Goal: Task Accomplishment & Management: Manage account settings

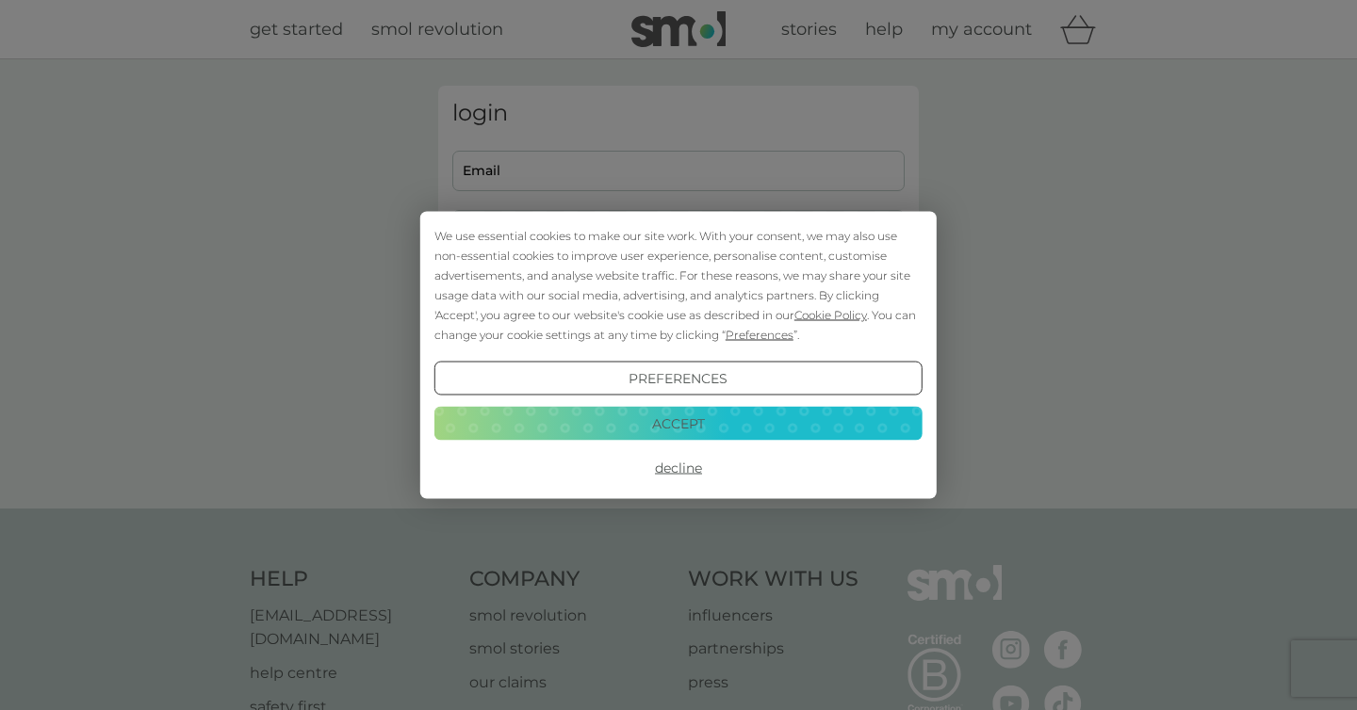
click at [706, 412] on button "Accept" at bounding box center [678, 423] width 488 height 34
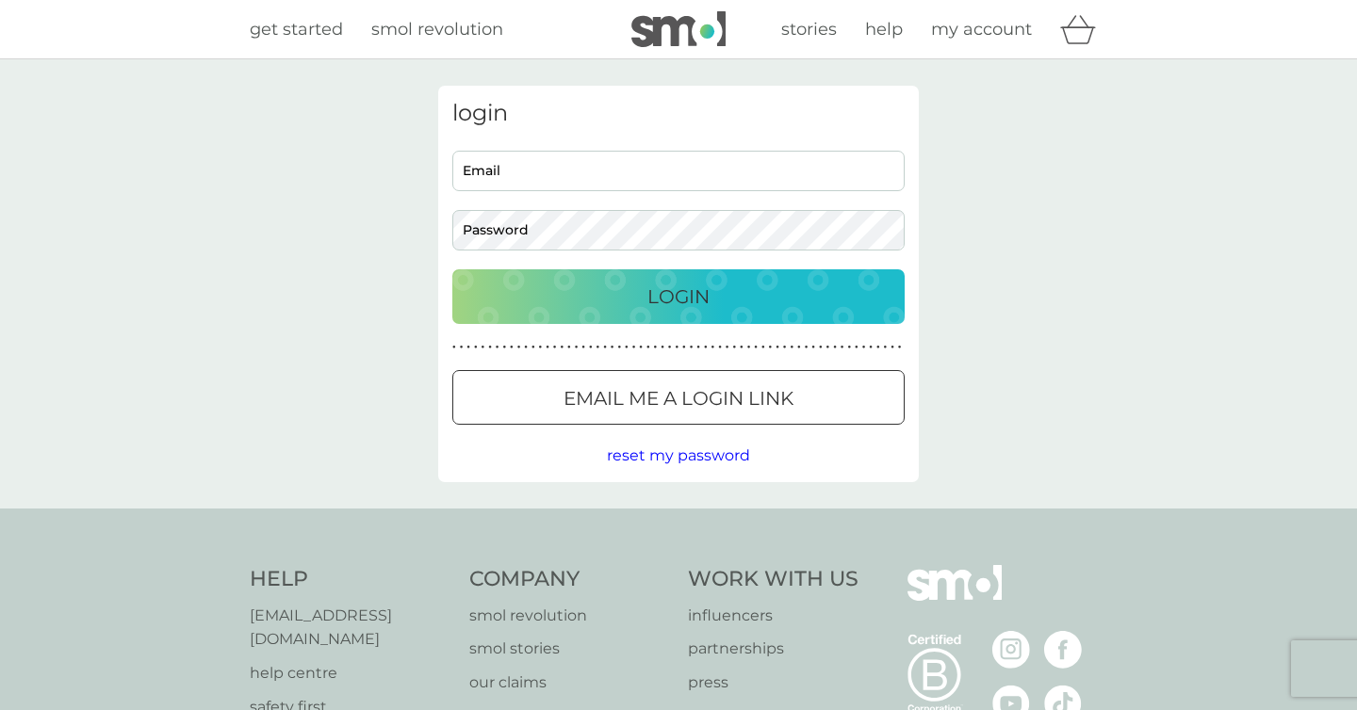
click at [586, 169] on input "Email" at bounding box center [678, 171] width 452 height 41
click at [704, 458] on span "reset my password" at bounding box center [678, 456] width 143 height 18
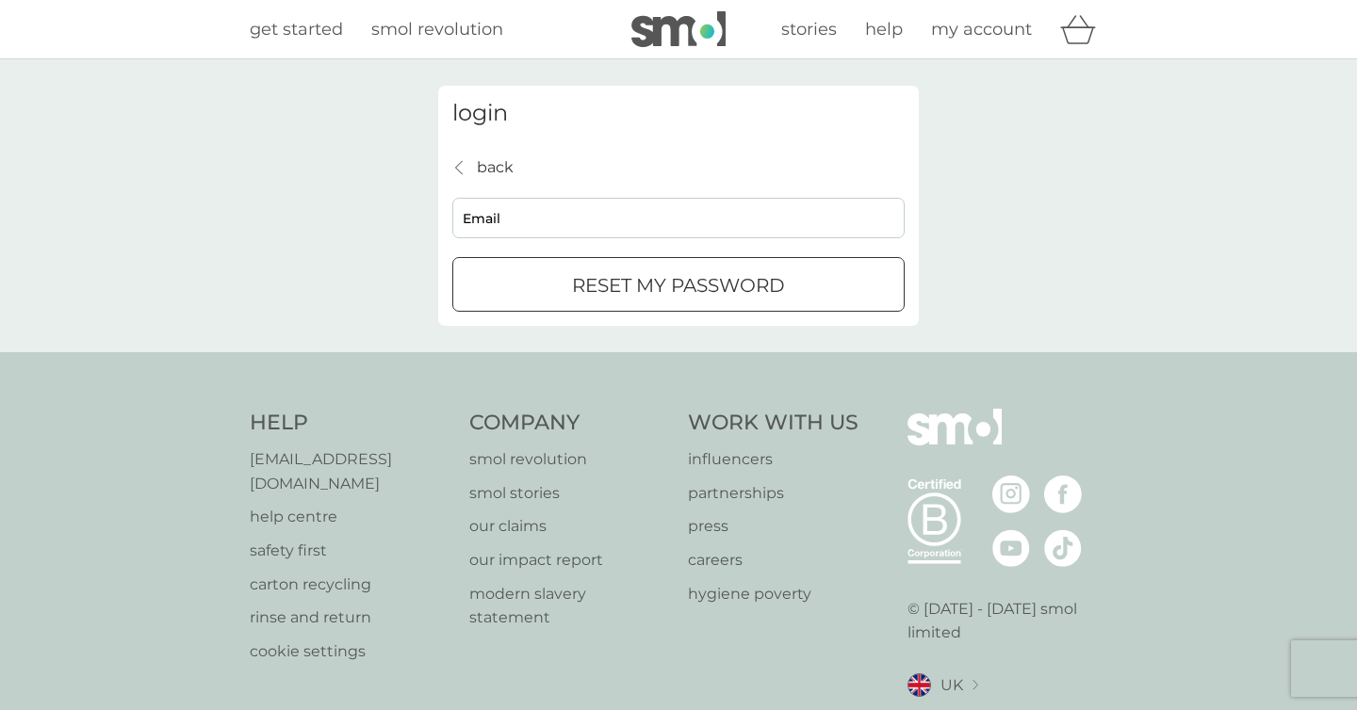
click at [597, 221] on input "Email" at bounding box center [678, 218] width 452 height 41
type input "mstuartflood@gmail.com"
click at [601, 288] on p "reset my password" at bounding box center [678, 285] width 213 height 30
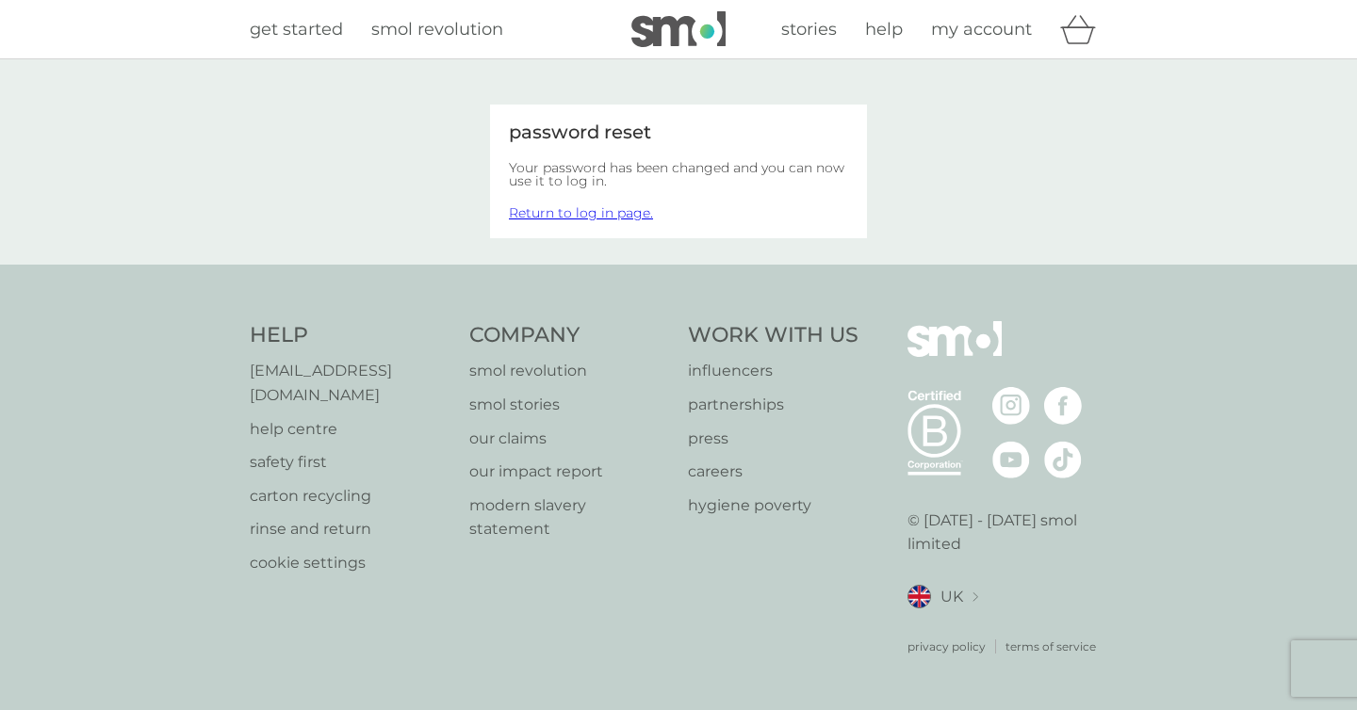
click at [605, 217] on link "Return to log in page." at bounding box center [581, 212] width 144 height 17
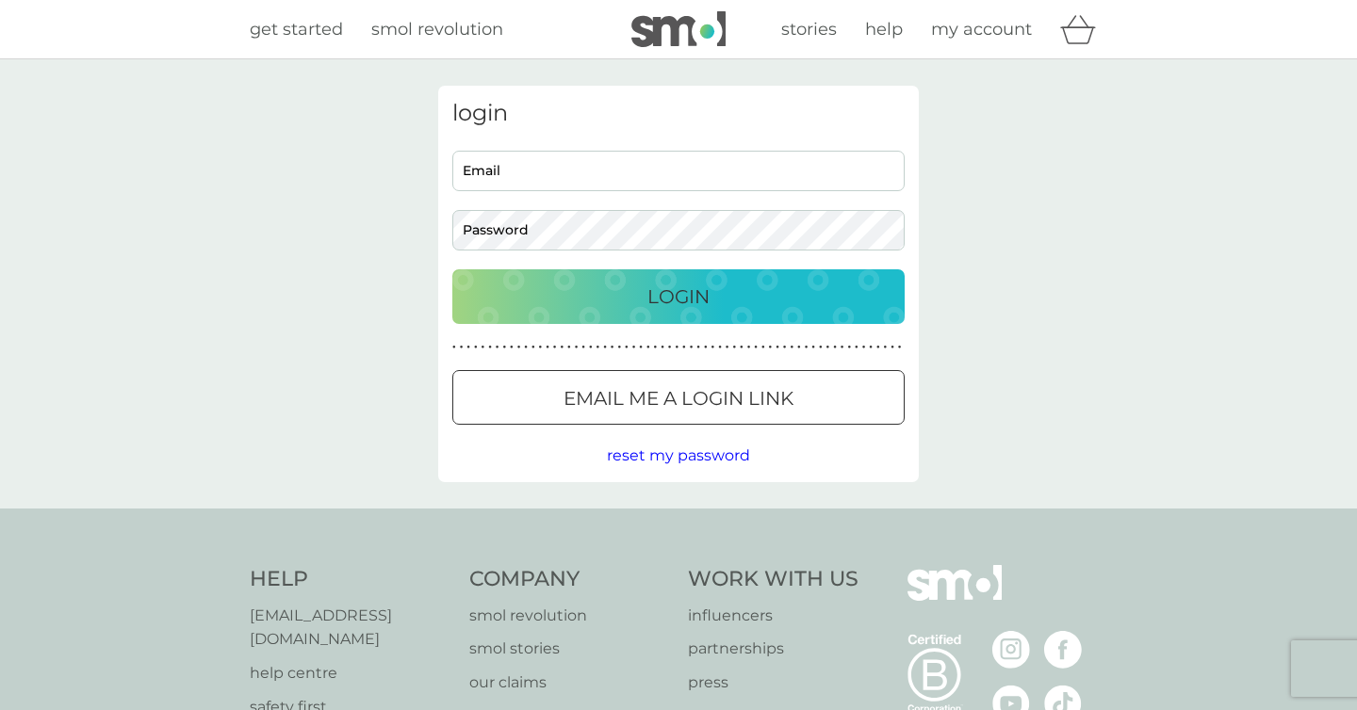
click at [602, 172] on input "Email" at bounding box center [678, 171] width 452 height 41
type input "mstuartflood@gmail.com"
click at [592, 290] on div "Login" at bounding box center [678, 297] width 415 height 30
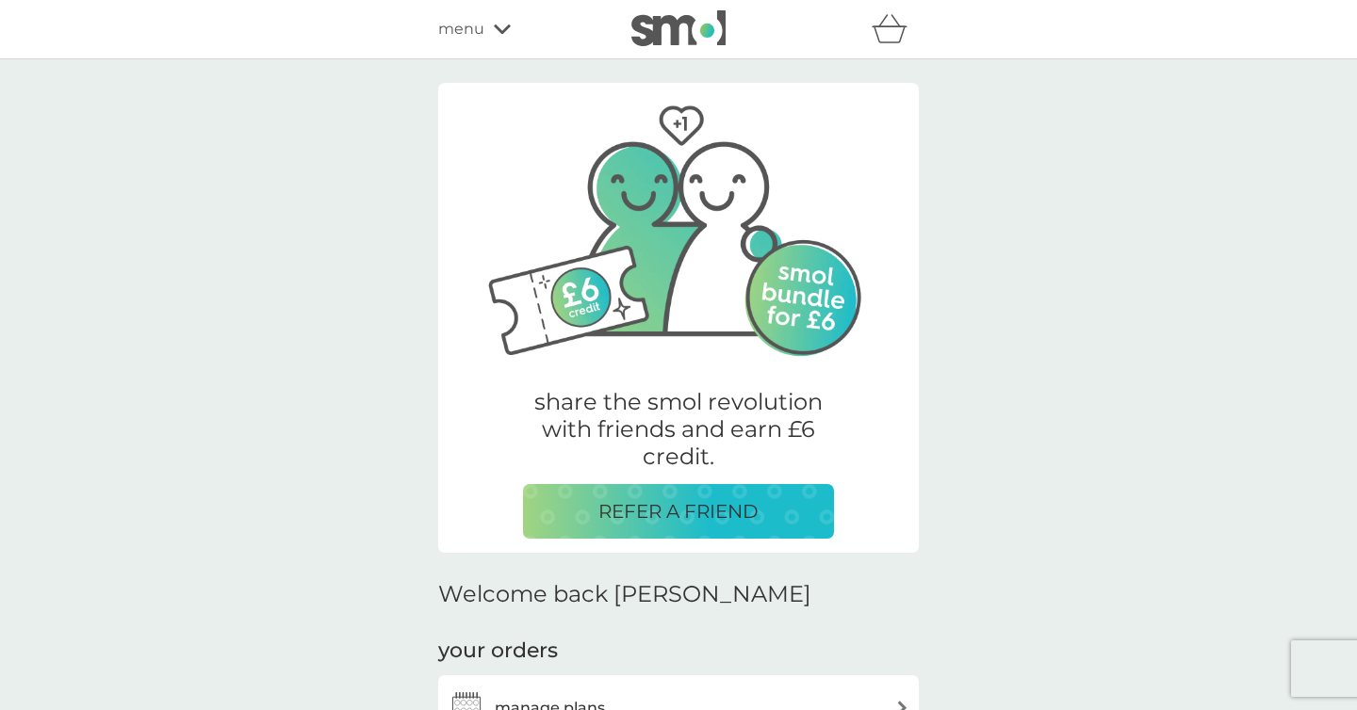
click at [655, 510] on p "REFER A FRIEND" at bounding box center [678, 511] width 160 height 30
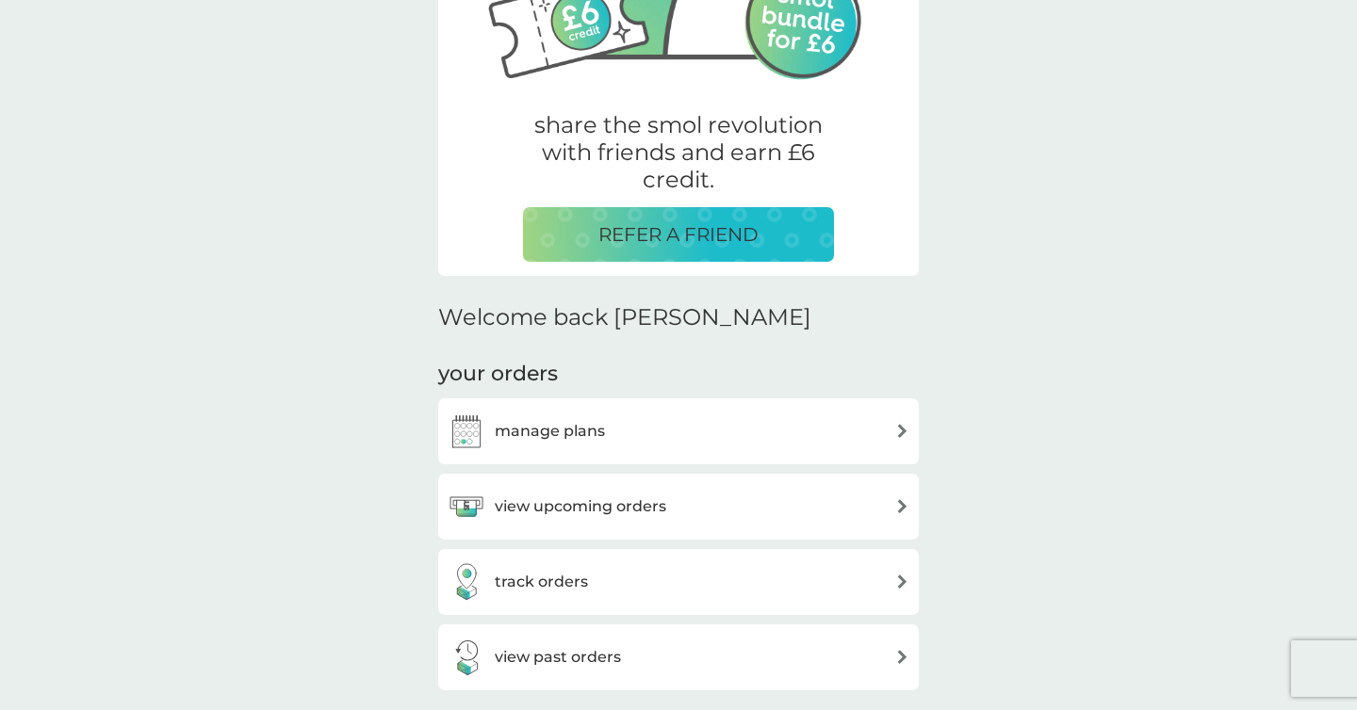
scroll to position [282, 0]
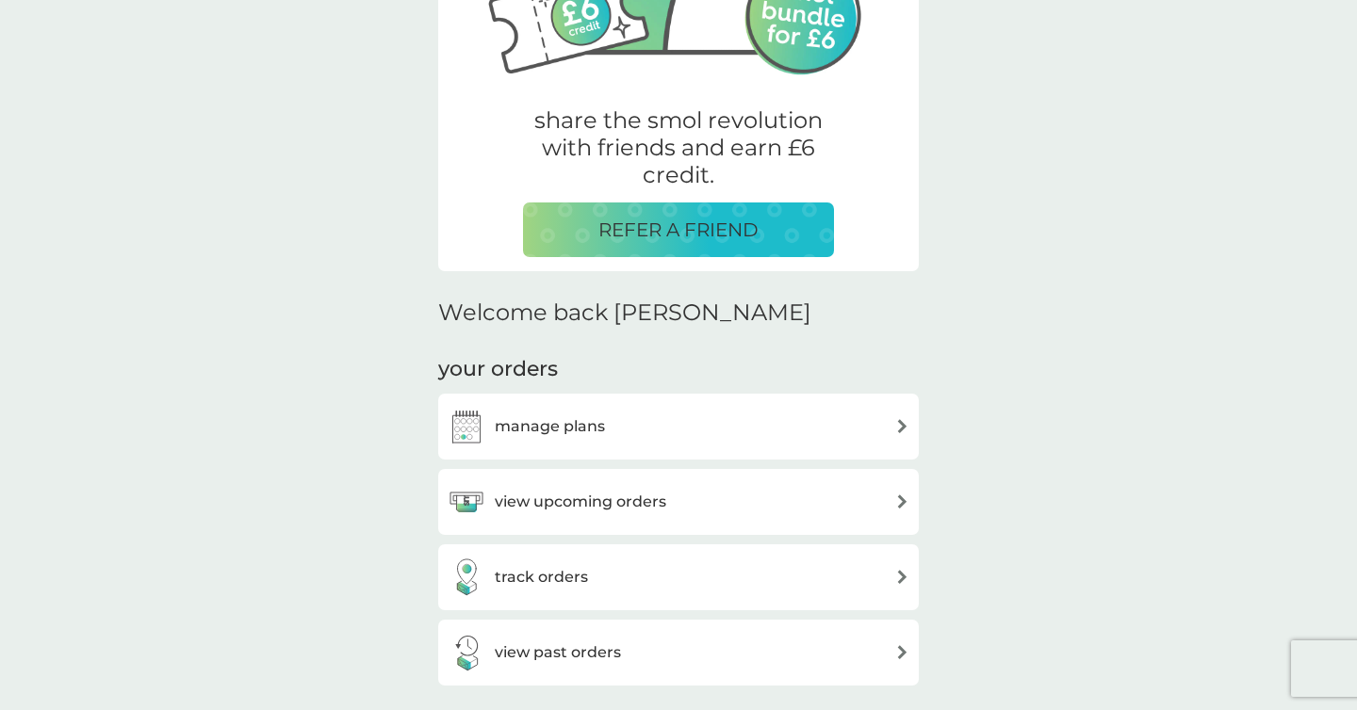
click at [579, 433] on h3 "manage plans" at bounding box center [550, 427] width 110 height 24
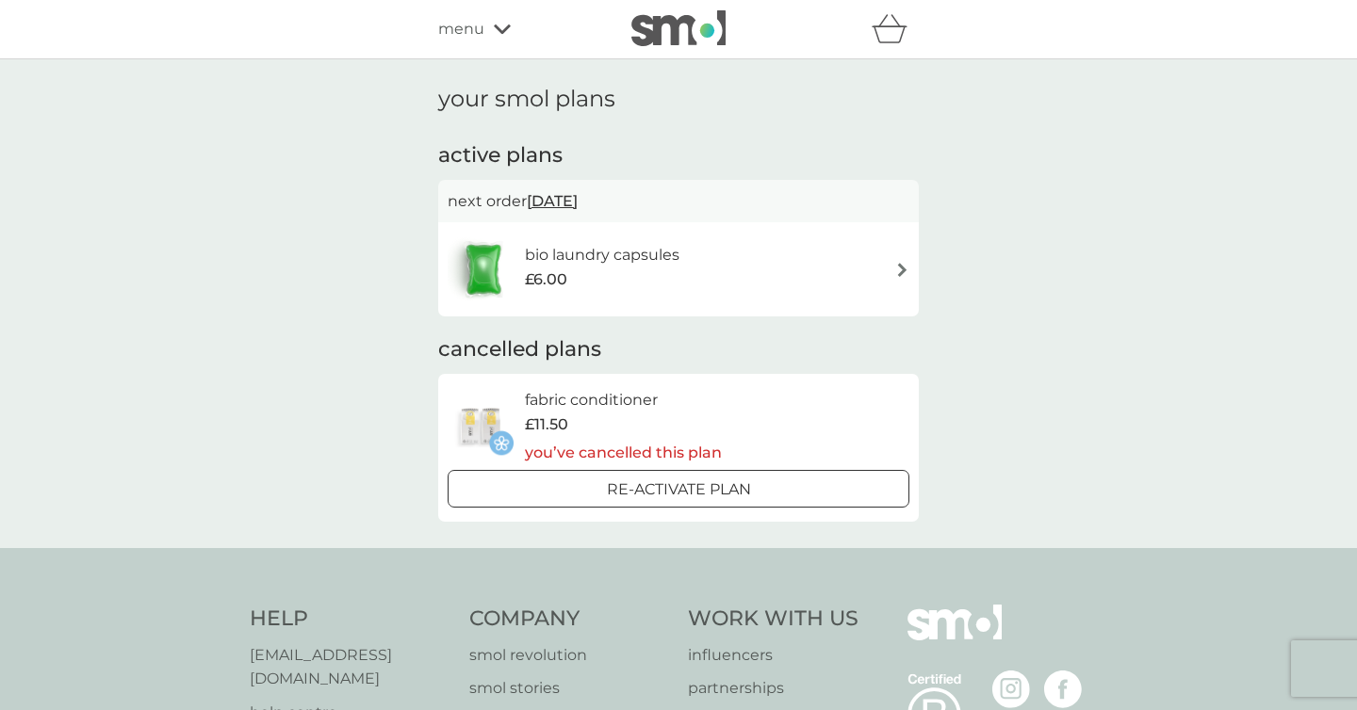
click at [750, 271] on div "bio laundry capsules £6.00" at bounding box center [679, 269] width 462 height 66
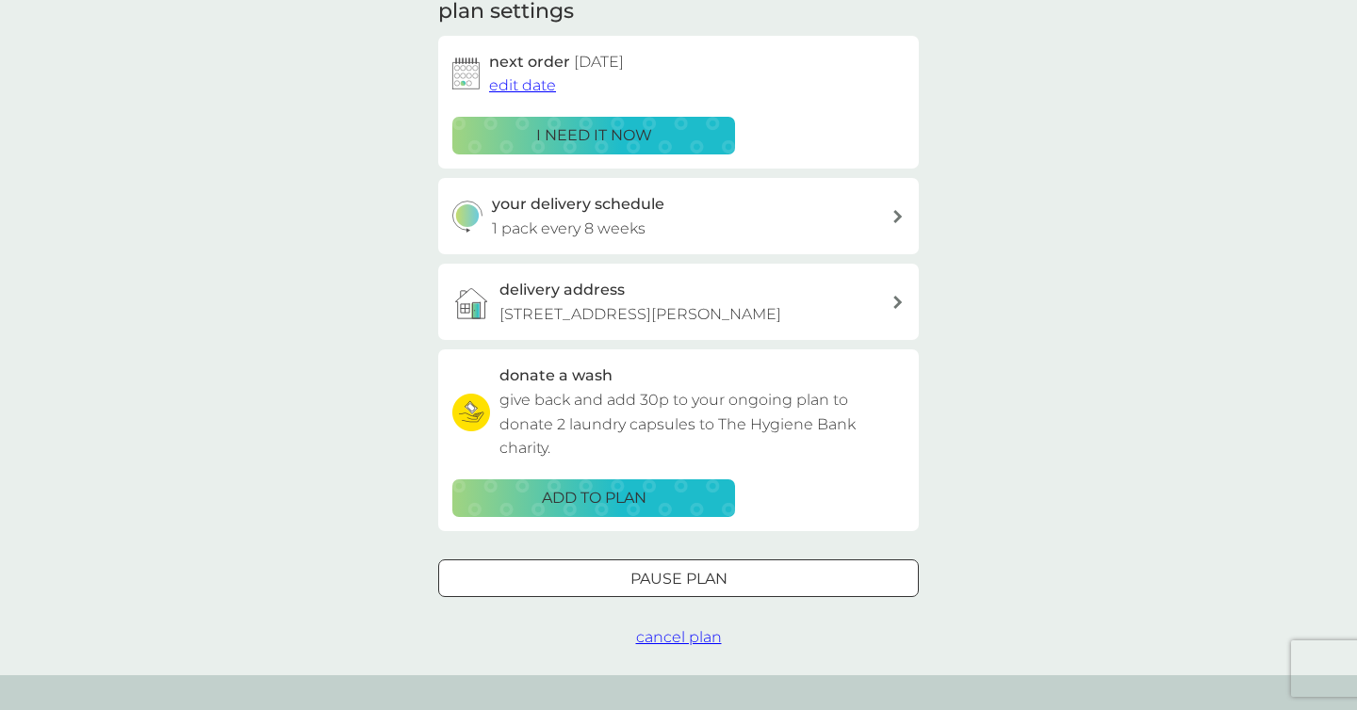
scroll to position [290, 0]
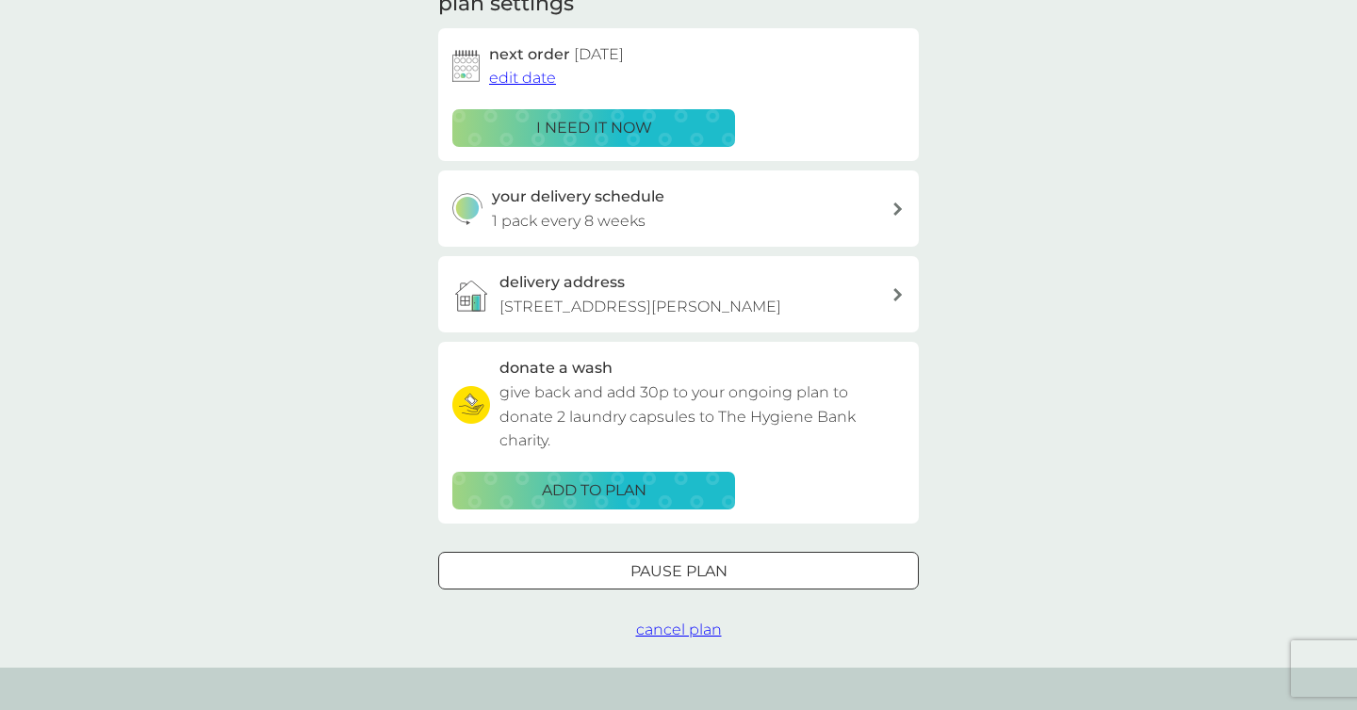
click at [708, 634] on span "cancel plan" at bounding box center [679, 630] width 86 height 18
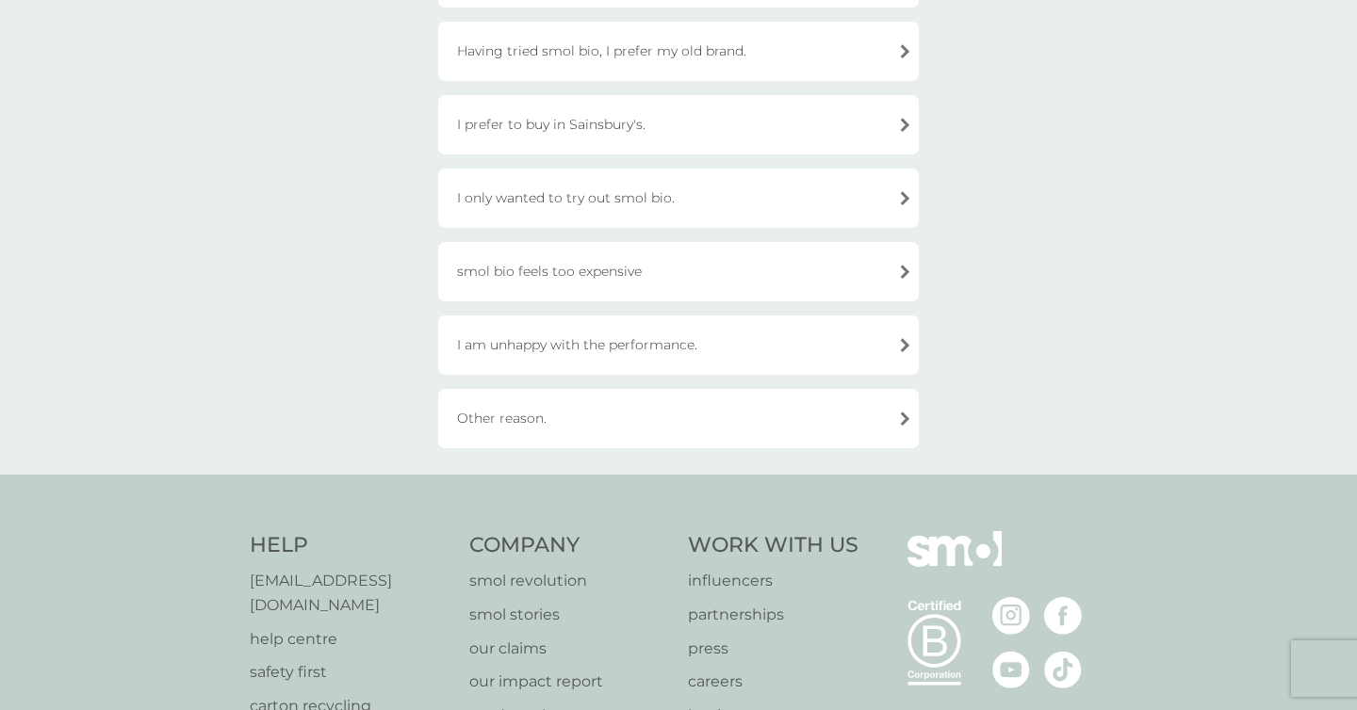
scroll to position [757, 0]
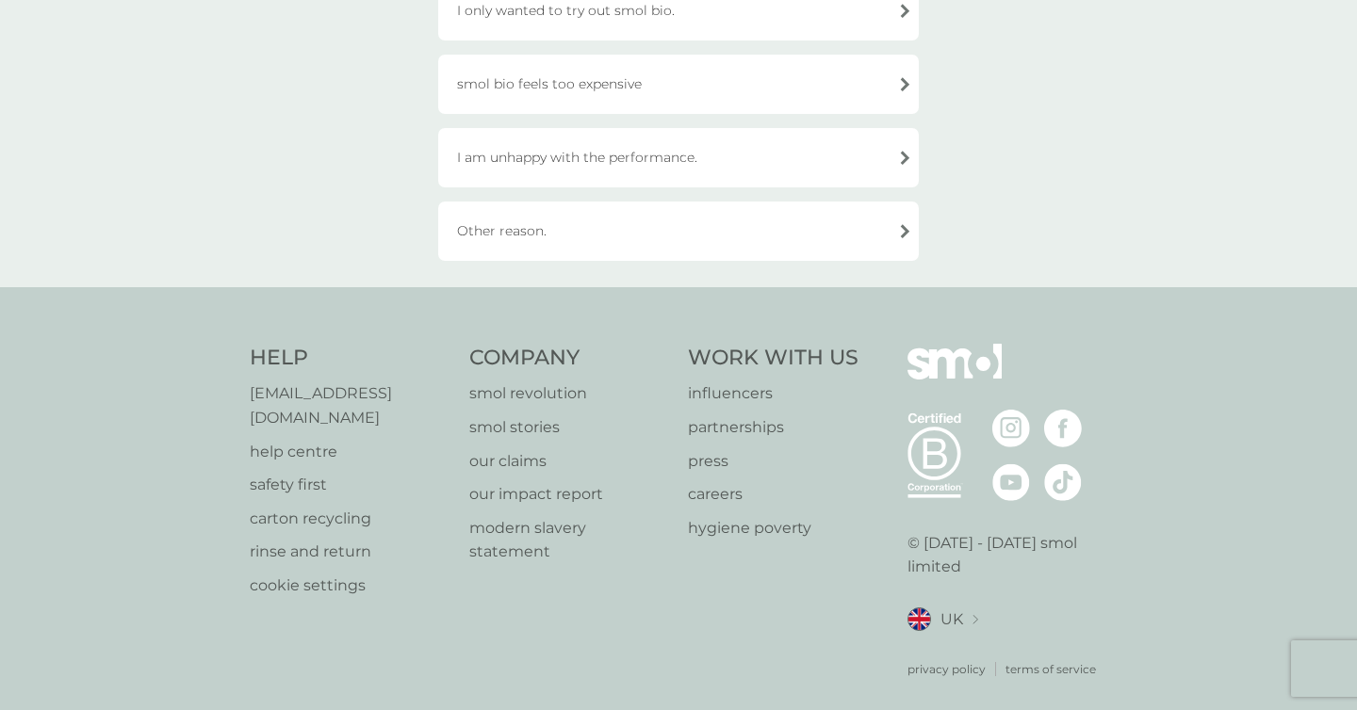
click at [677, 248] on div "Other reason." at bounding box center [678, 231] width 480 height 59
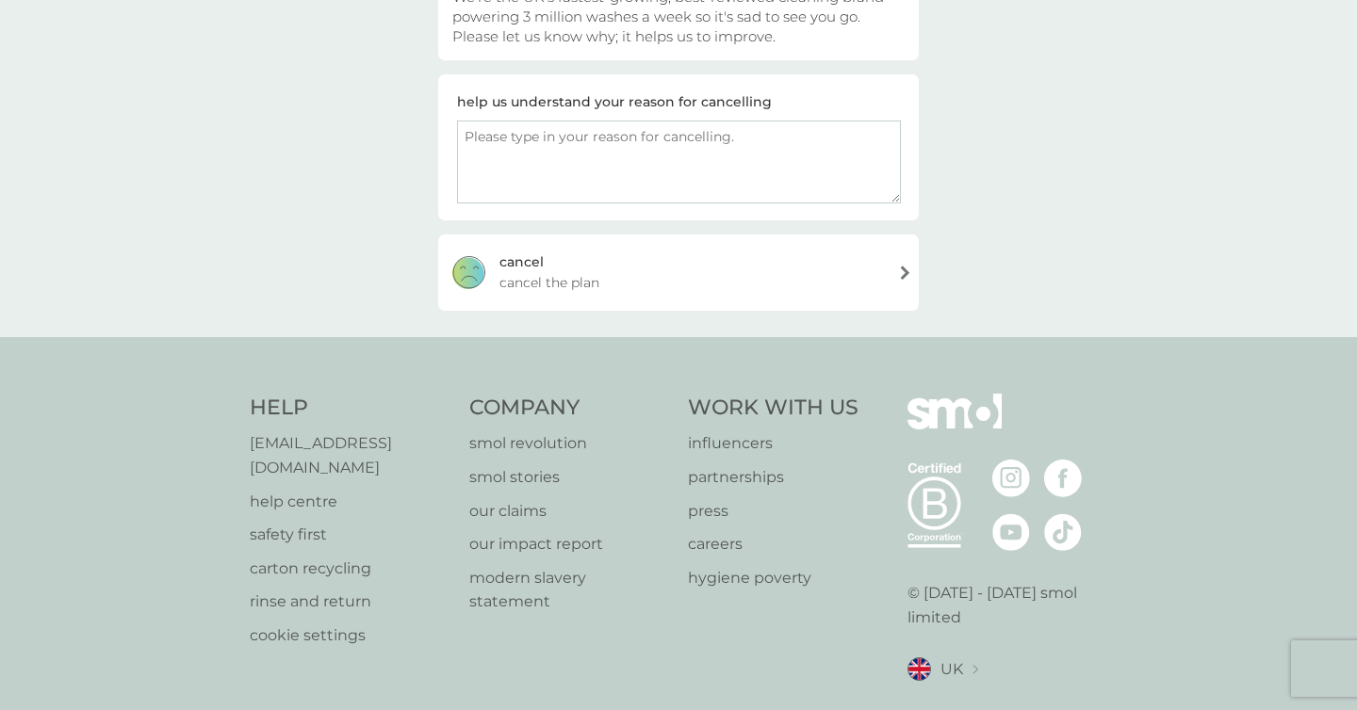
scroll to position [244, 0]
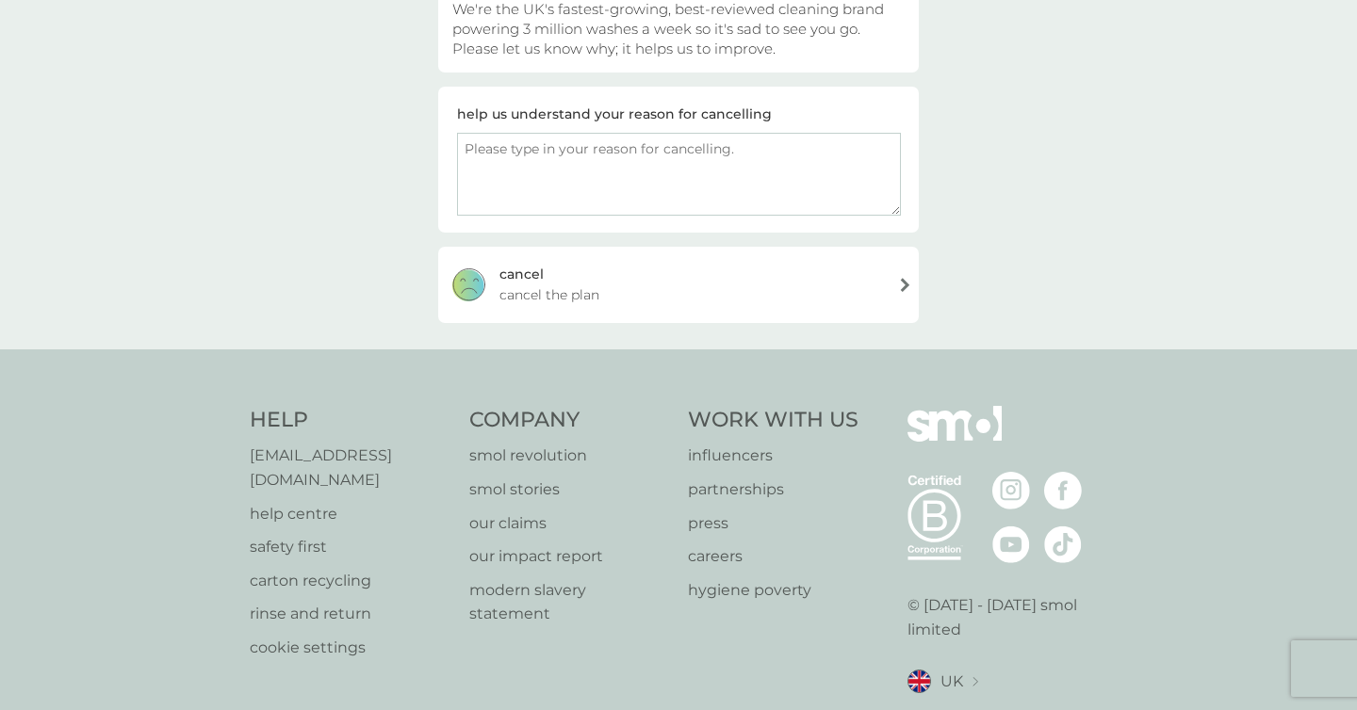
click at [695, 212] on div "help us understand your reason for cancelling" at bounding box center [678, 160] width 480 height 146
click at [700, 147] on textarea at bounding box center [679, 174] width 444 height 83
type textarea ".kjh;[PERSON_NAME];lj"
click at [682, 286] on div "[PERSON_NAME] the plan" at bounding box center [678, 284] width 480 height 75
